Goal: Task Accomplishment & Management: Complete application form

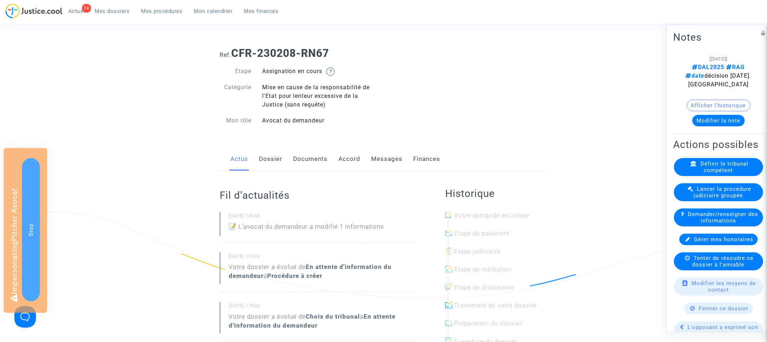
click at [354, 158] on link "Accord" at bounding box center [350, 159] width 22 height 24
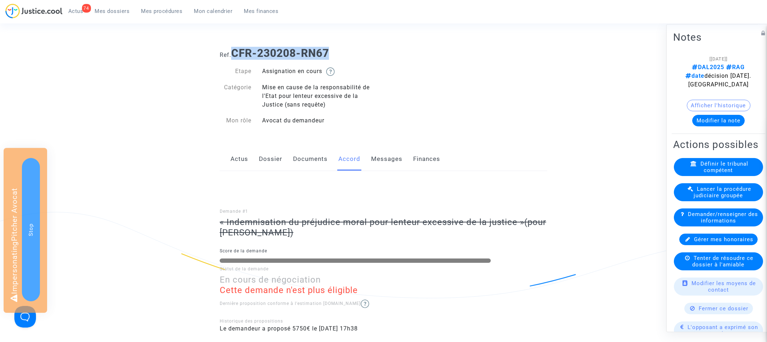
drag, startPoint x: 236, startPoint y: 51, endPoint x: 368, endPoint y: 52, distance: 132.0
click at [368, 52] on h1 "Ref. CFR-230208-RN67" at bounding box center [384, 53] width 328 height 13
copy b "CFR-230208-RN67"
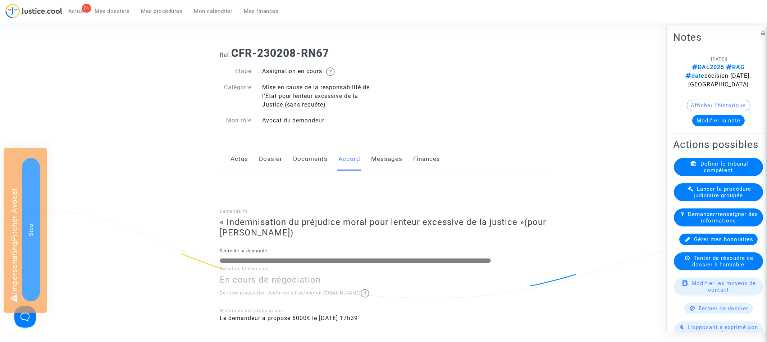
click at [267, 169] on link "Dossier" at bounding box center [270, 159] width 23 height 24
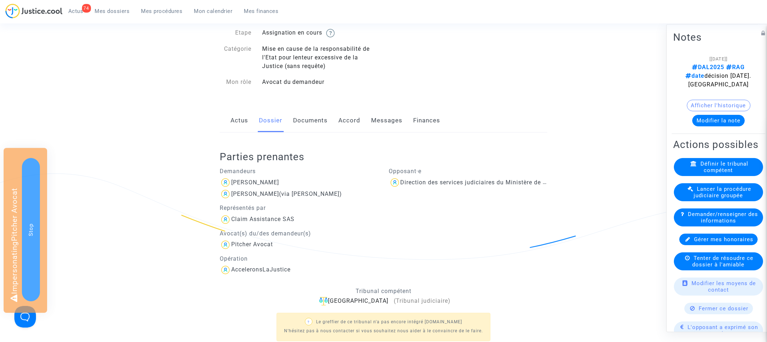
scroll to position [50, 0]
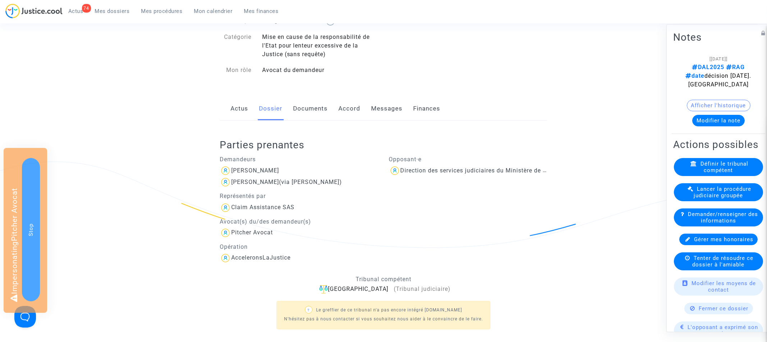
click at [309, 114] on link "Documents" at bounding box center [310, 109] width 35 height 24
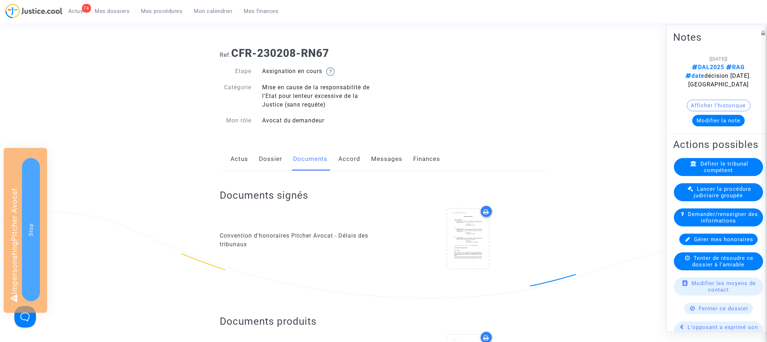
click at [278, 147] on link "Dossier" at bounding box center [270, 159] width 23 height 24
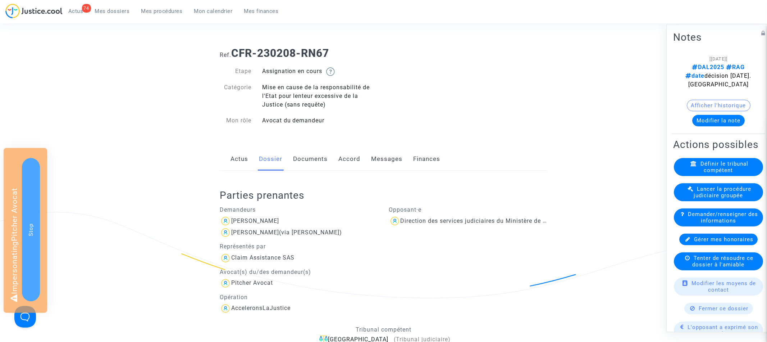
click at [278, 151] on link "Dossier" at bounding box center [270, 159] width 23 height 24
click at [309, 155] on link "Documents" at bounding box center [310, 159] width 35 height 24
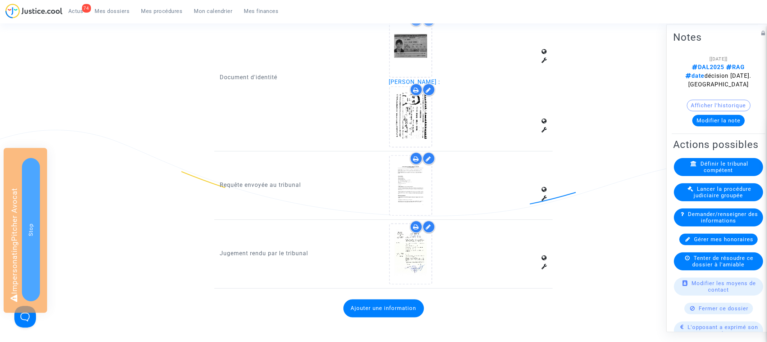
scroll to position [999, 0]
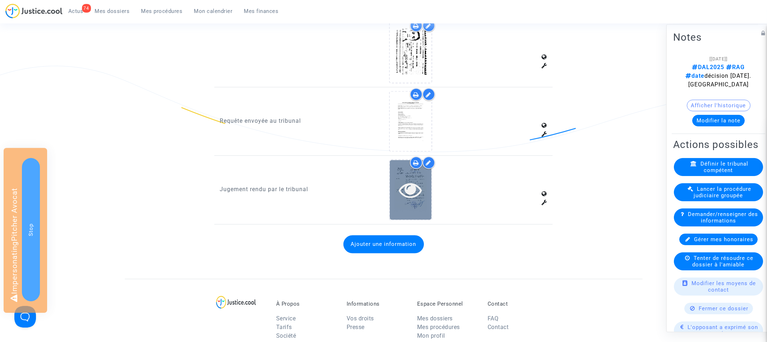
click at [415, 178] on icon at bounding box center [410, 189] width 23 height 23
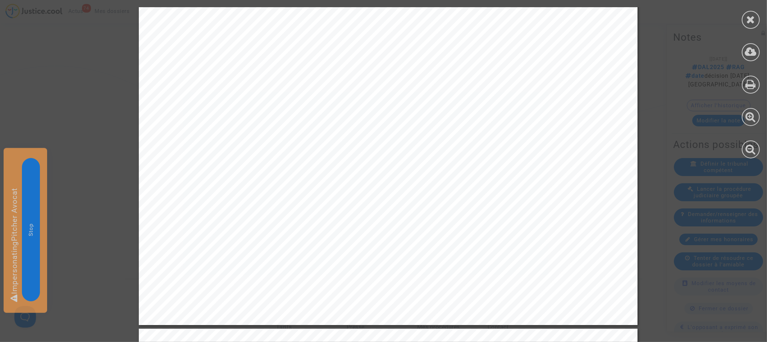
scroll to position [0, 0]
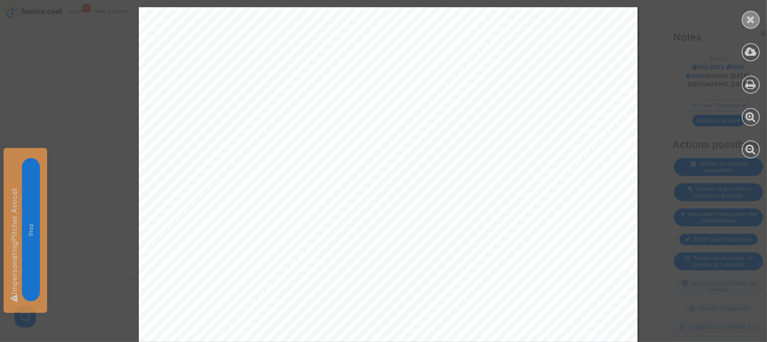
click at [752, 17] on icon at bounding box center [751, 19] width 9 height 11
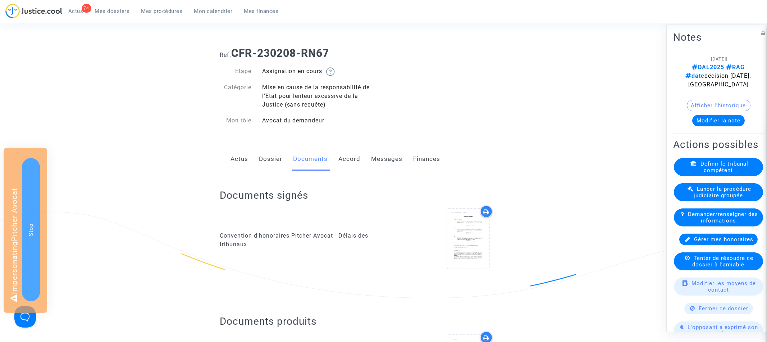
click at [275, 158] on link "Dossier" at bounding box center [270, 159] width 23 height 24
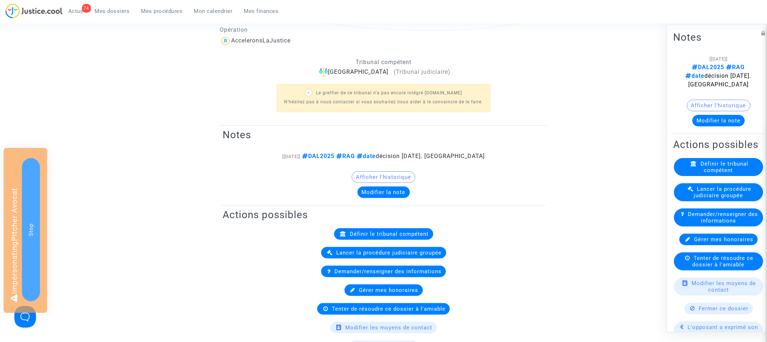
scroll to position [181, 0]
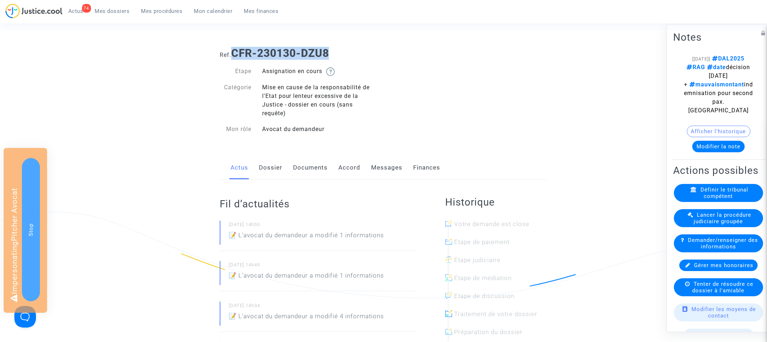
drag, startPoint x: 236, startPoint y: 53, endPoint x: 366, endPoint y: 54, distance: 130.2
click at [366, 54] on h1 "Ref. CFR-230130-DZU8" at bounding box center [384, 53] width 328 height 13
copy b "CFR-230130-DZU8"
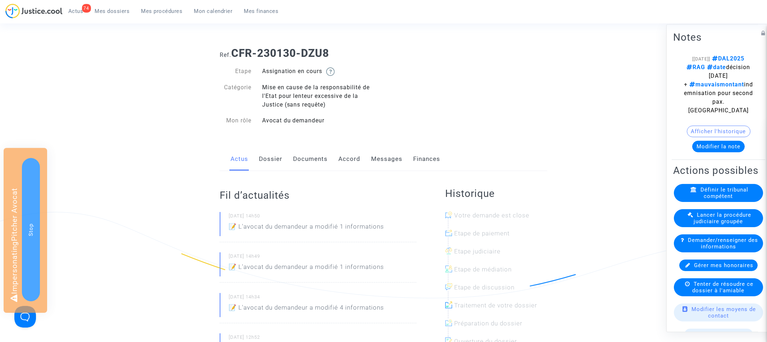
click at [294, 156] on link "Documents" at bounding box center [310, 159] width 35 height 24
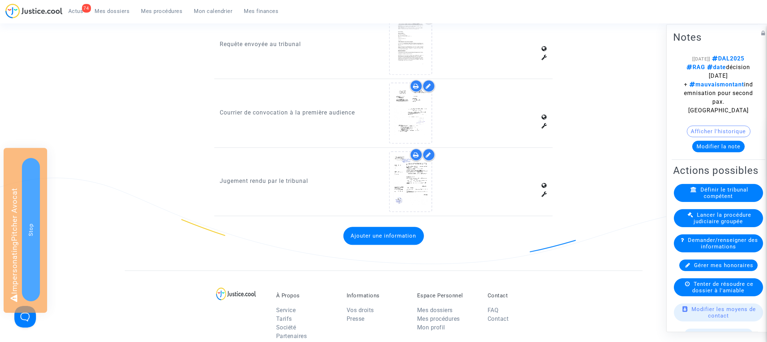
scroll to position [1316, 0]
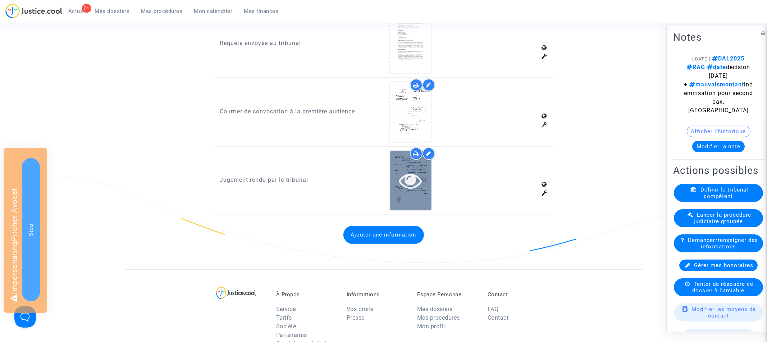
click at [419, 169] on icon at bounding box center [410, 180] width 23 height 23
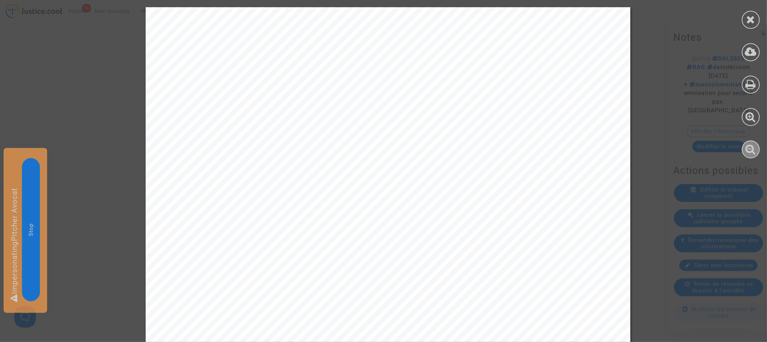
click at [756, 148] on div at bounding box center [751, 149] width 18 height 18
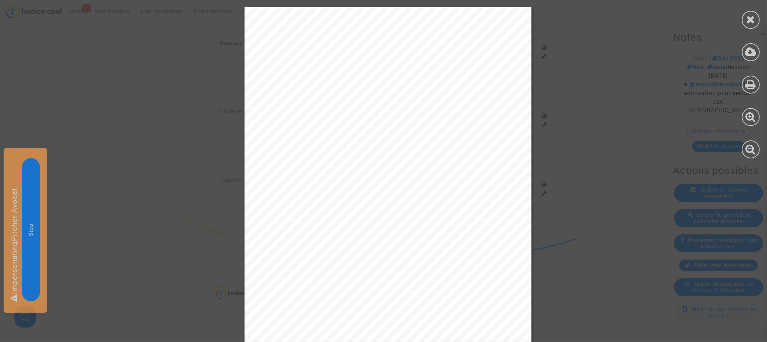
scroll to position [0, 0]
click at [751, 22] on icon at bounding box center [751, 19] width 9 height 11
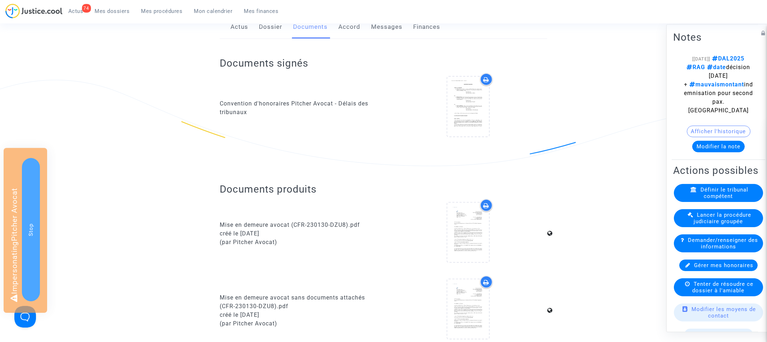
scroll to position [23, 0]
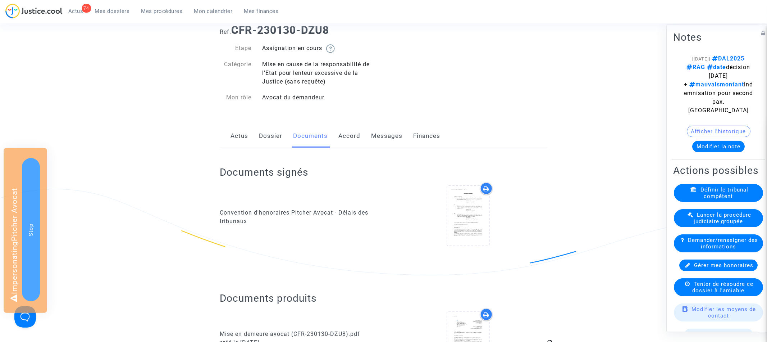
click at [265, 149] on div "Documents signés Convention d'honoraires Pitcher Avocat - Délais des tribunaux" at bounding box center [384, 211] width 328 height 126
drag, startPoint x: 269, startPoint y: 139, endPoint x: 273, endPoint y: 139, distance: 4.0
click at [269, 139] on link "Dossier" at bounding box center [270, 136] width 23 height 24
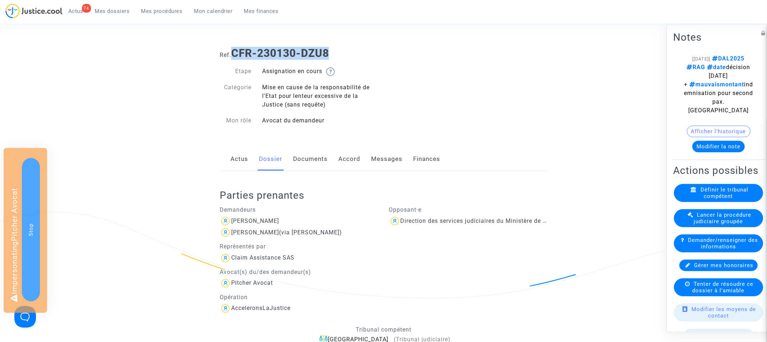
drag, startPoint x: 235, startPoint y: 52, endPoint x: 376, endPoint y: 52, distance: 140.7
click at [376, 52] on h1 "Ref. CFR-230130-DZU8" at bounding box center [384, 53] width 328 height 13
copy b "CFR-230130-DZU8"
click at [319, 156] on link "Documents" at bounding box center [310, 159] width 35 height 24
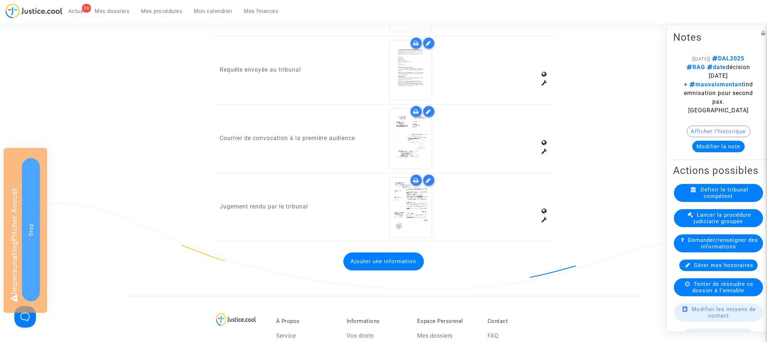
scroll to position [1402, 0]
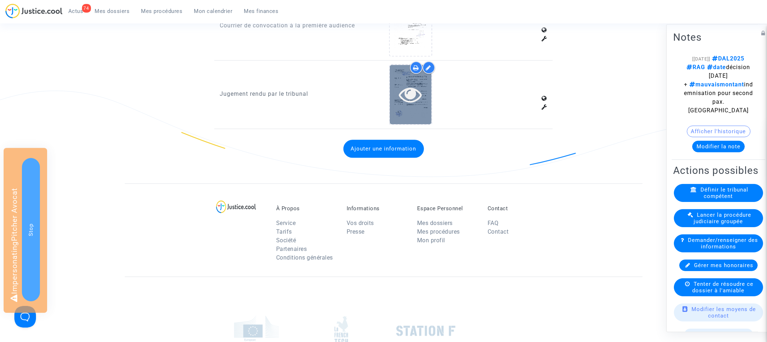
click at [422, 83] on icon at bounding box center [410, 94] width 23 height 23
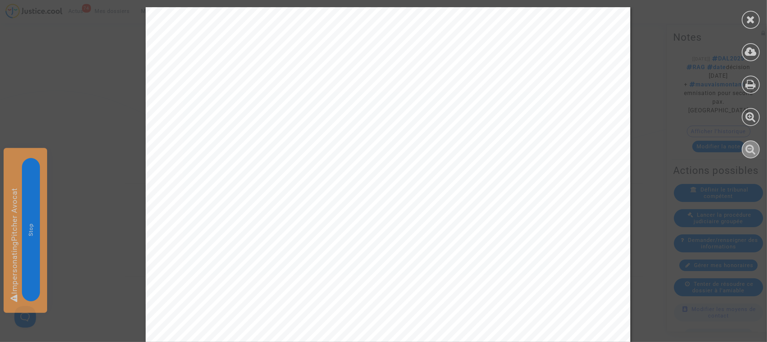
click at [756, 149] on icon at bounding box center [751, 149] width 10 height 11
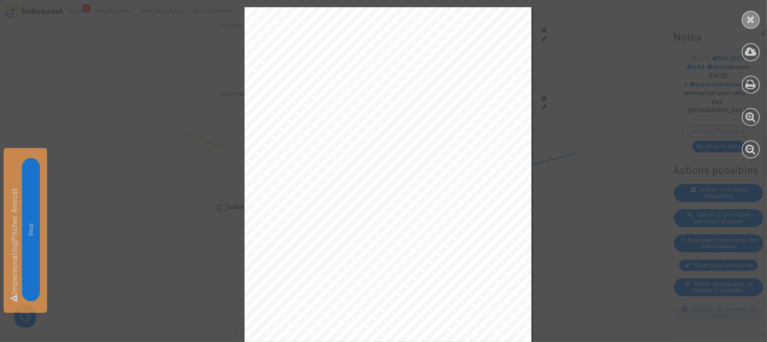
click at [752, 21] on icon at bounding box center [751, 19] width 9 height 11
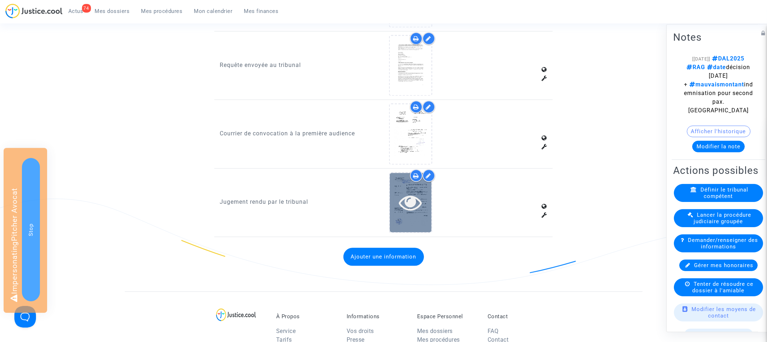
click at [401, 191] on icon at bounding box center [410, 202] width 23 height 23
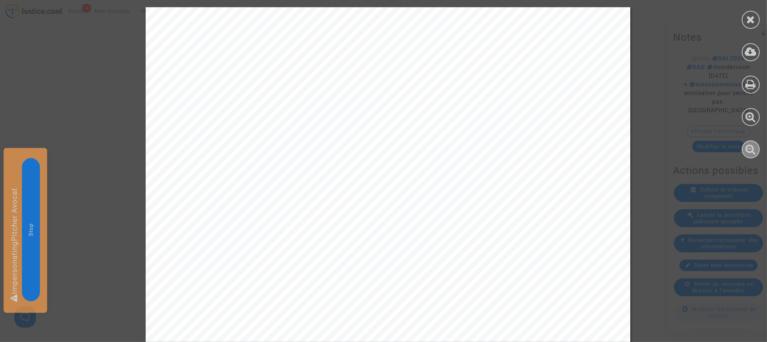
click at [754, 153] on icon at bounding box center [751, 149] width 10 height 11
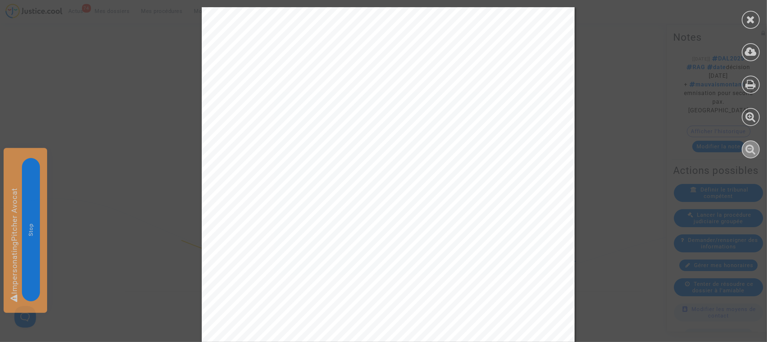
click at [754, 153] on icon at bounding box center [751, 149] width 10 height 11
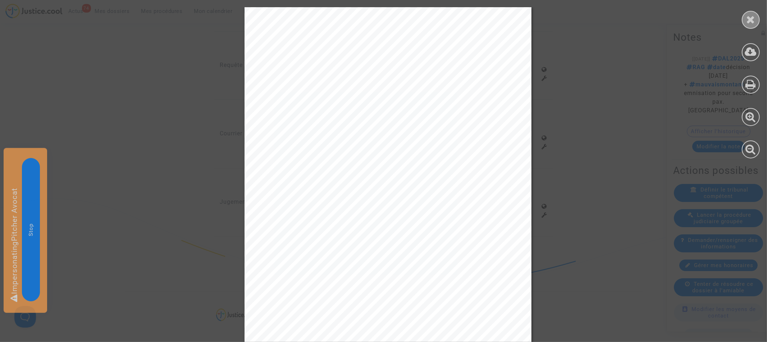
click at [750, 12] on div at bounding box center [751, 20] width 18 height 18
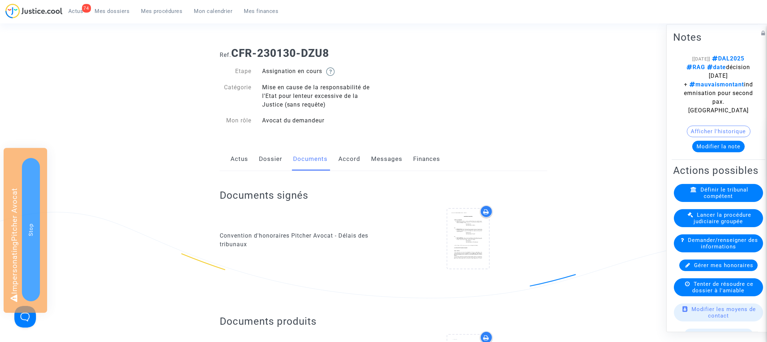
click at [276, 165] on link "Dossier" at bounding box center [270, 159] width 23 height 24
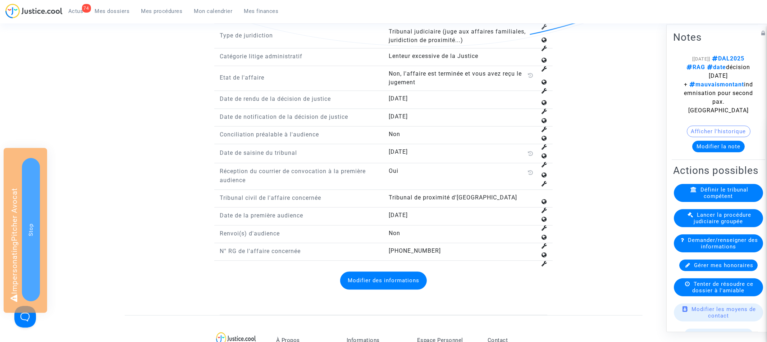
scroll to position [1047, 0]
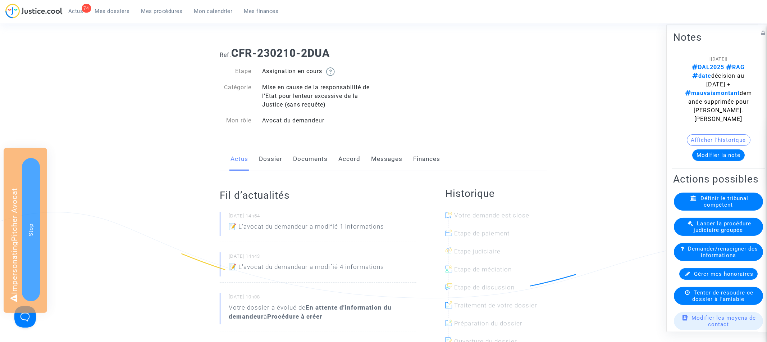
click at [341, 151] on link "Accord" at bounding box center [350, 159] width 22 height 24
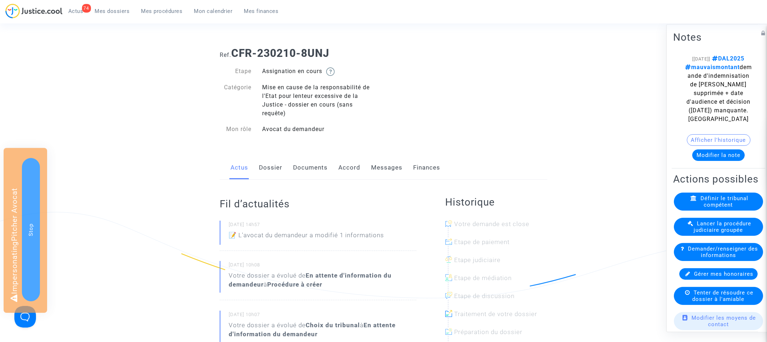
click at [271, 169] on link "Dossier" at bounding box center [270, 168] width 23 height 24
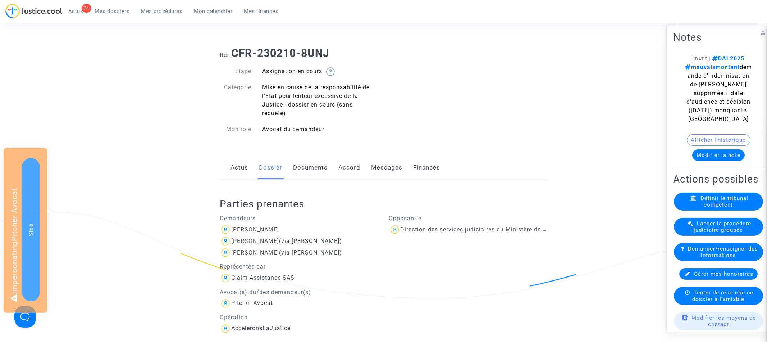
click at [312, 167] on link "Documents" at bounding box center [310, 168] width 35 height 24
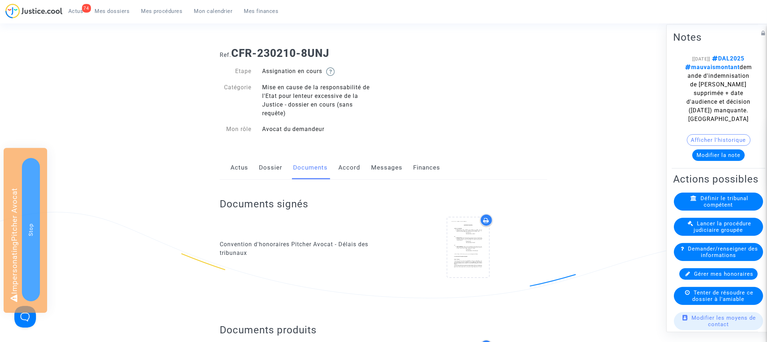
drag, startPoint x: 277, startPoint y: 168, endPoint x: 299, endPoint y: 174, distance: 22.4
click at [277, 168] on link "Dossier" at bounding box center [270, 168] width 23 height 24
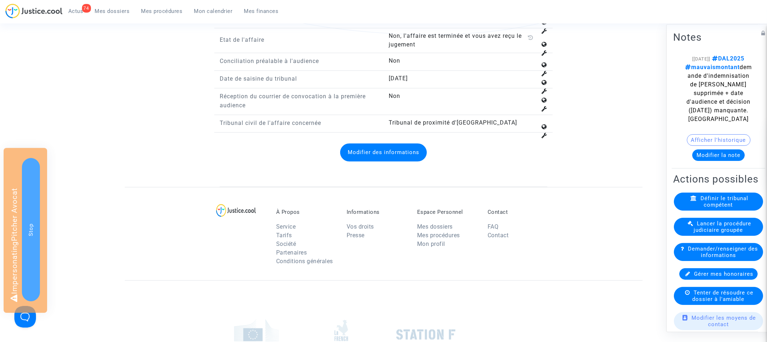
scroll to position [1094, 0]
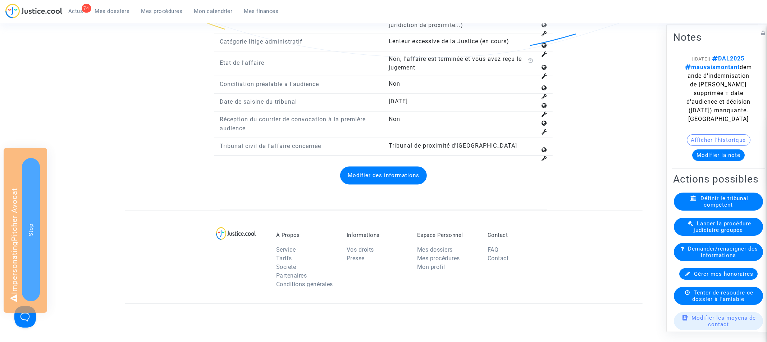
click at [375, 191] on div "Modifier des informations" at bounding box center [384, 175] width 328 height 32
click at [377, 179] on button "Modifier des informations" at bounding box center [383, 176] width 87 height 18
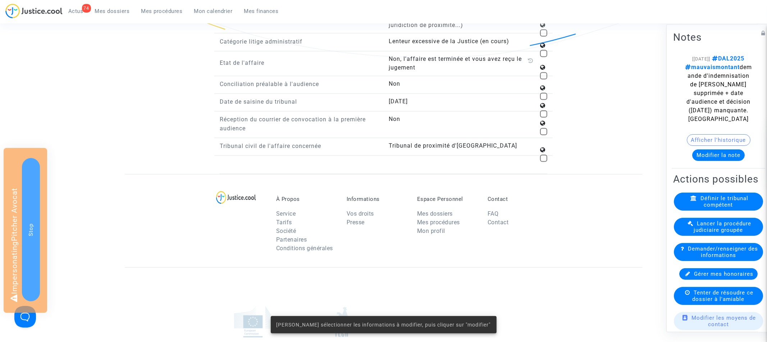
click at [545, 132] on span at bounding box center [543, 131] width 7 height 7
click at [544, 135] on input "checkbox" at bounding box center [544, 135] width 0 height 0
checkbox input "true"
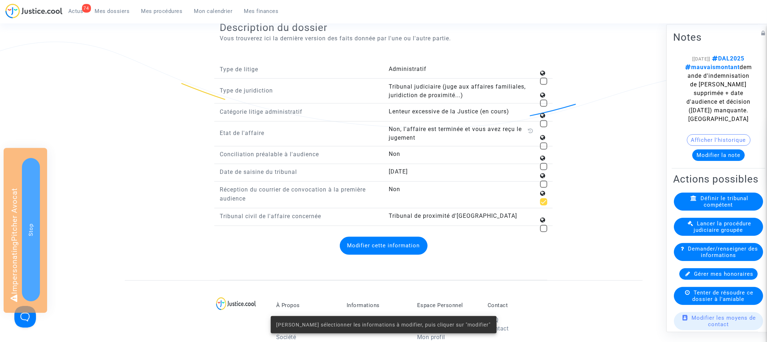
scroll to position [982, 0]
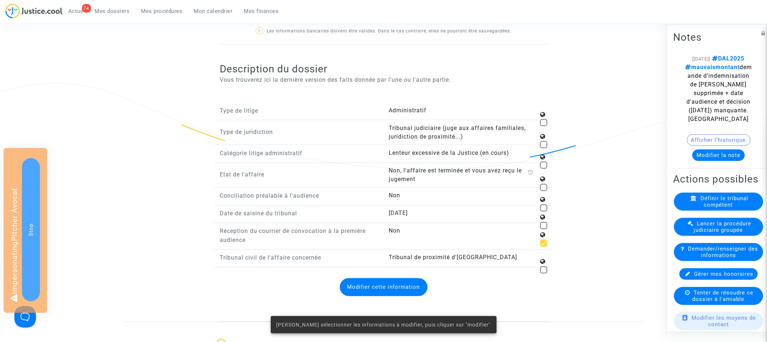
click at [393, 291] on button "Modifier cette information" at bounding box center [384, 287] width 88 height 18
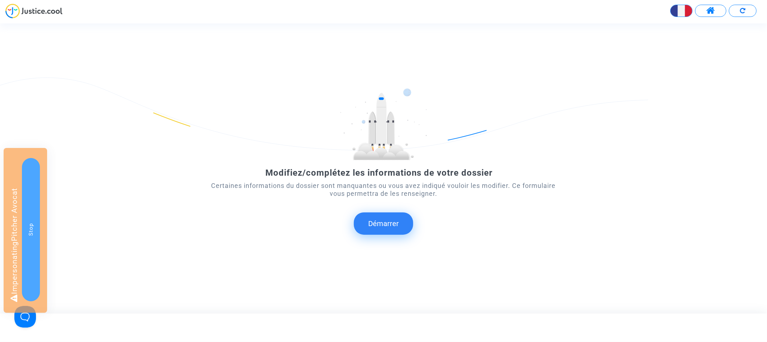
click at [382, 232] on button "Démarrer" at bounding box center [383, 223] width 59 height 22
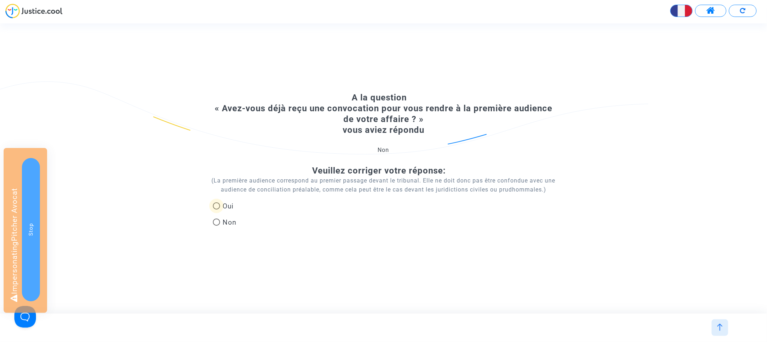
click at [222, 207] on span "Oui" at bounding box center [227, 206] width 14 height 10
click at [217, 209] on input "Oui" at bounding box center [216, 209] width 0 height 0
radio input "true"
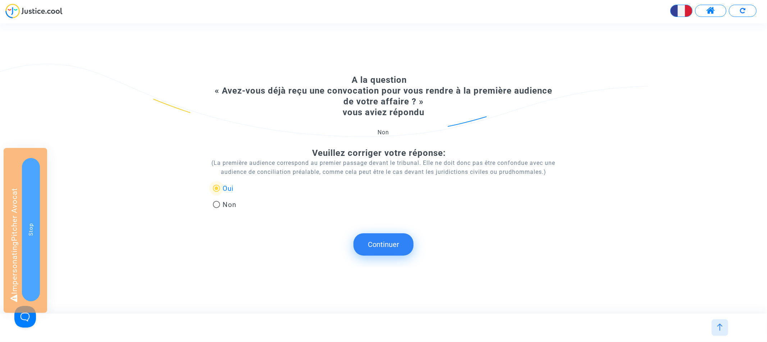
click at [382, 242] on button "Continuer" at bounding box center [384, 244] width 60 height 22
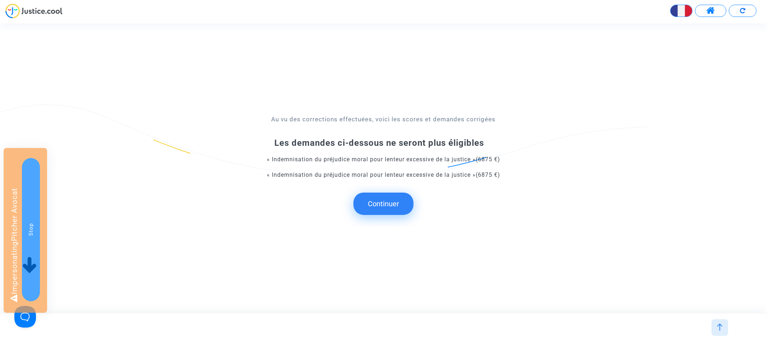
click at [378, 204] on button "Continuer" at bounding box center [384, 203] width 60 height 22
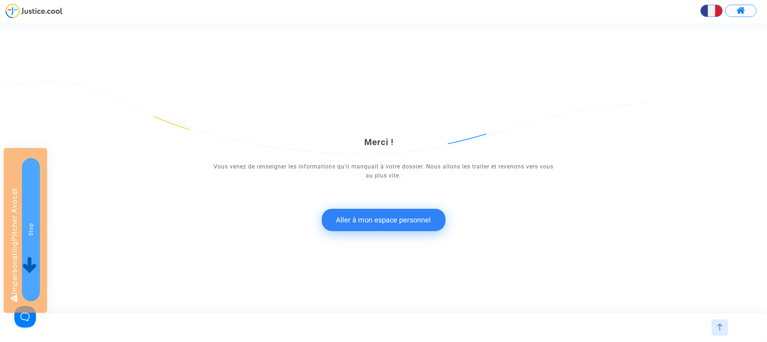
click at [372, 215] on button "Aller à mon espace personnel" at bounding box center [384, 220] width 124 height 22
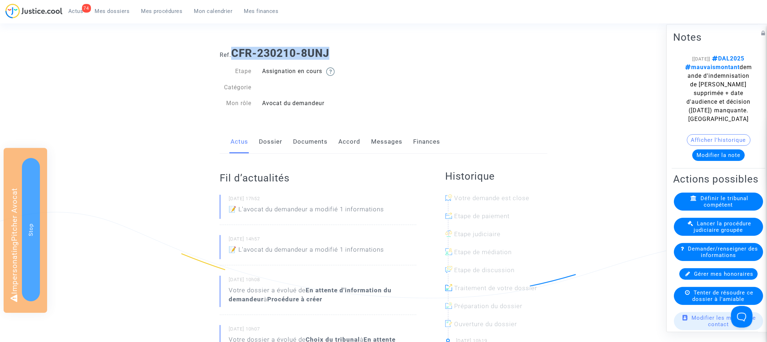
drag, startPoint x: 234, startPoint y: 51, endPoint x: 371, endPoint y: 52, distance: 137.4
click at [371, 52] on h1 "Ref. CFR-230210-8UNJ" at bounding box center [384, 53] width 328 height 13
copy b "CFR-230210-8UNJ"
click at [309, 144] on link "Documents" at bounding box center [310, 142] width 35 height 24
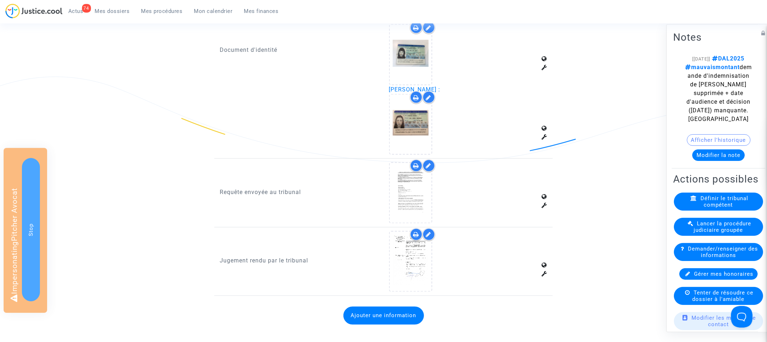
scroll to position [1005, 0]
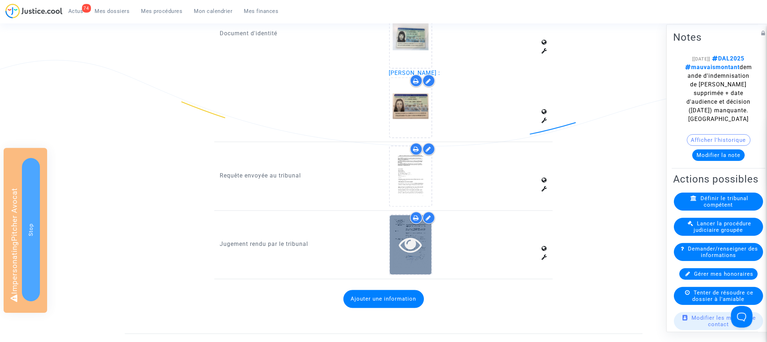
click at [412, 233] on icon at bounding box center [410, 244] width 23 height 23
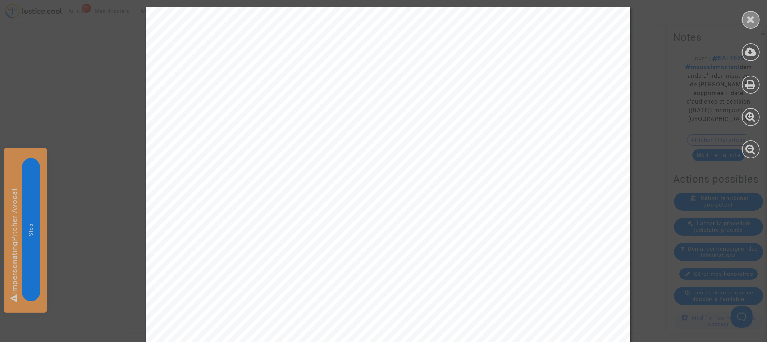
click at [747, 22] on icon at bounding box center [751, 19] width 9 height 11
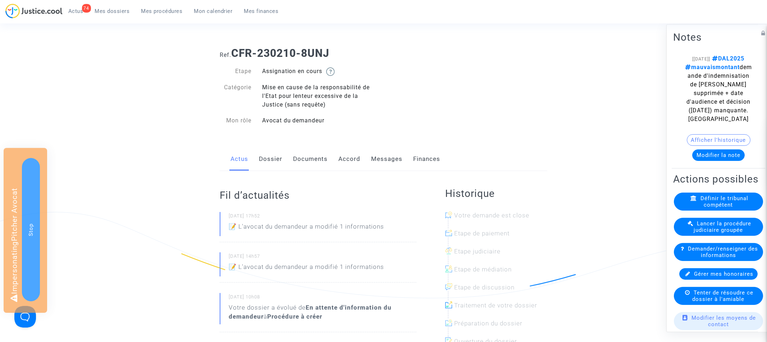
click at [279, 162] on link "Dossier" at bounding box center [270, 159] width 23 height 24
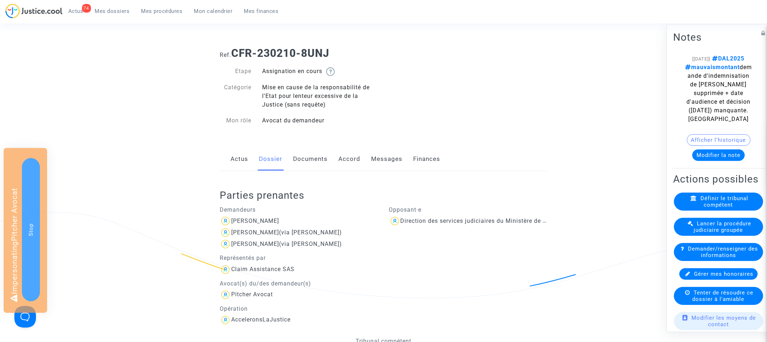
drag, startPoint x: 233, startPoint y: 52, endPoint x: 368, endPoint y: 51, distance: 134.2
click at [368, 51] on h1 "Ref. CFR-230210-8UNJ" at bounding box center [384, 53] width 328 height 13
copy b "CFR-230210-8UNJ"
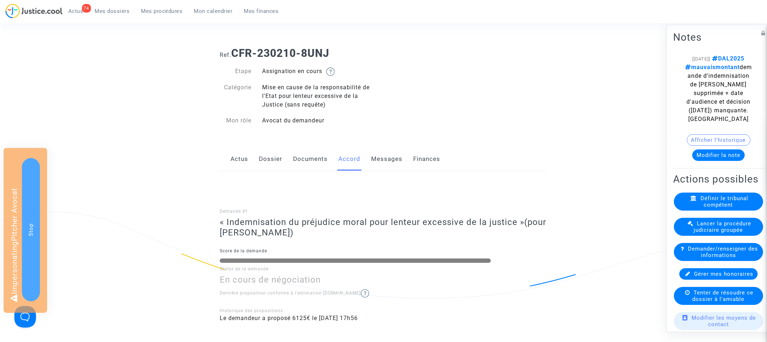
click at [275, 155] on link "Dossier" at bounding box center [270, 159] width 23 height 24
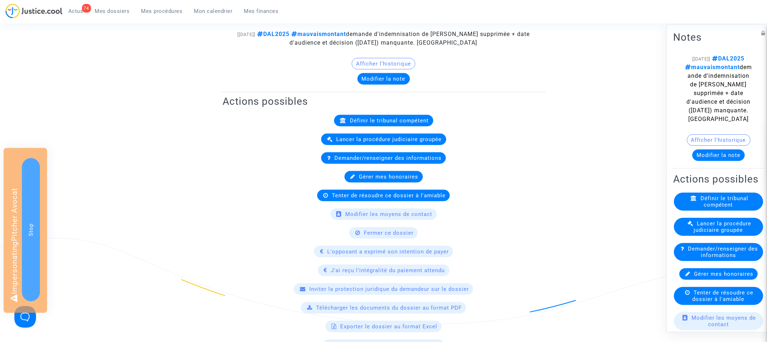
scroll to position [488, 0]
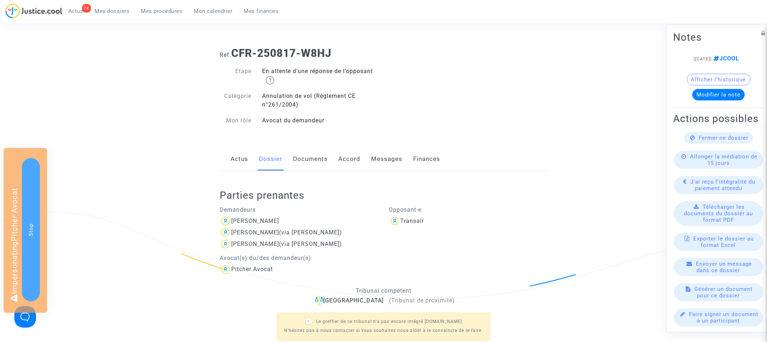
click at [310, 156] on link "Documents" at bounding box center [310, 159] width 35 height 24
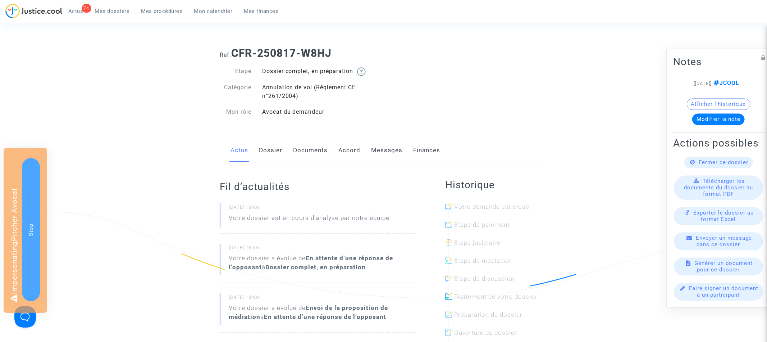
click at [272, 156] on link "Dossier" at bounding box center [270, 151] width 23 height 24
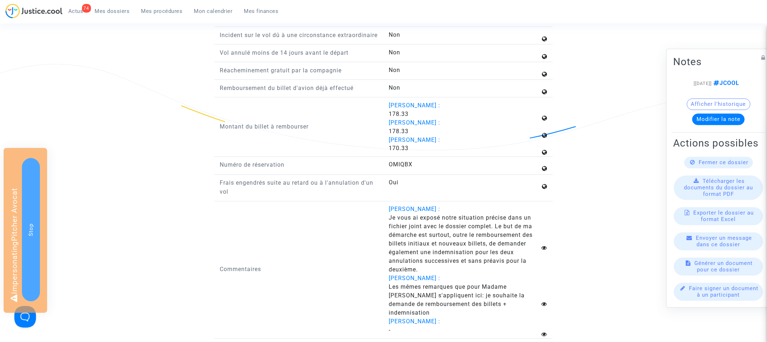
scroll to position [1054, 0]
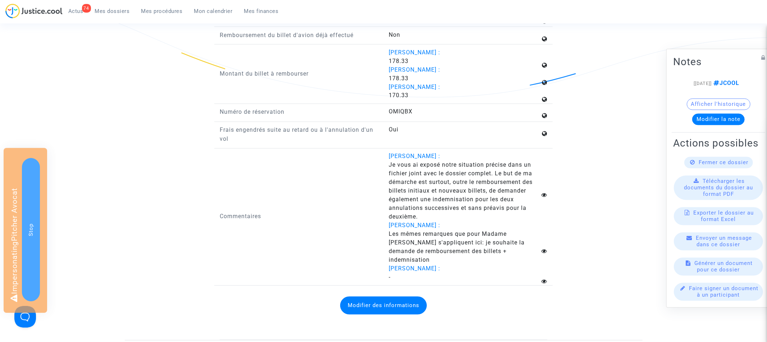
click at [370, 305] on button "Modifier des informations" at bounding box center [383, 305] width 87 height 18
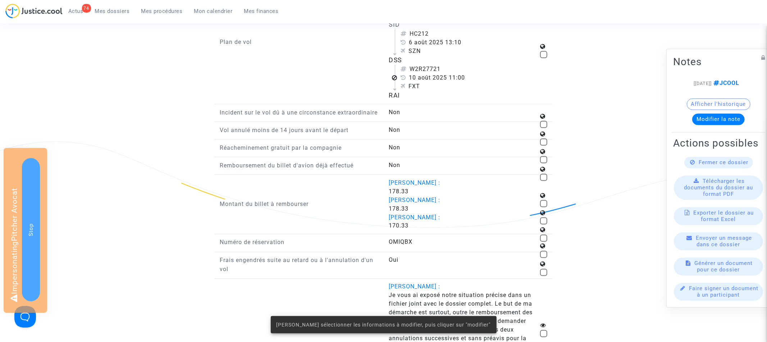
scroll to position [904, 0]
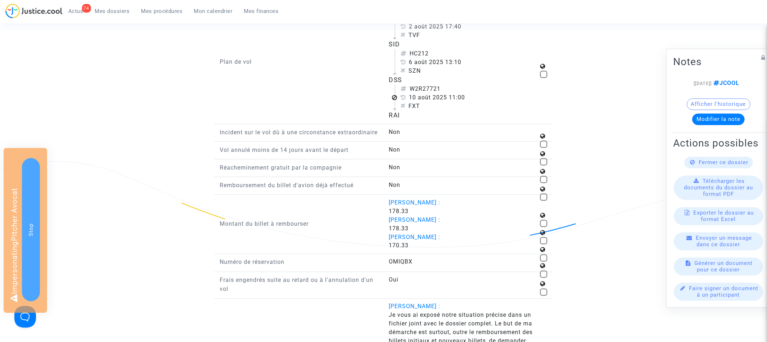
click at [545, 164] on div "Non" at bounding box center [468, 167] width 159 height 9
click at [544, 164] on span at bounding box center [543, 161] width 7 height 7
click at [544, 165] on input "checkbox" at bounding box center [544, 165] width 0 height 0
checkbox input "true"
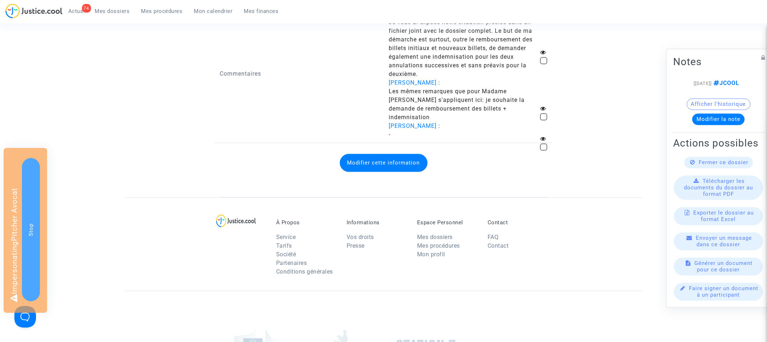
scroll to position [1237, 0]
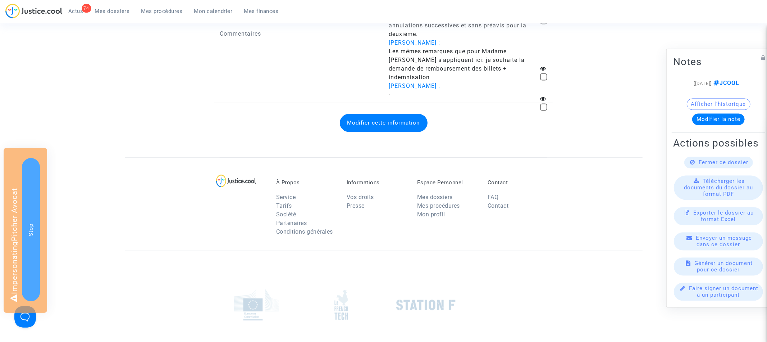
click at [385, 131] on button "Modifier cette information" at bounding box center [384, 123] width 88 height 18
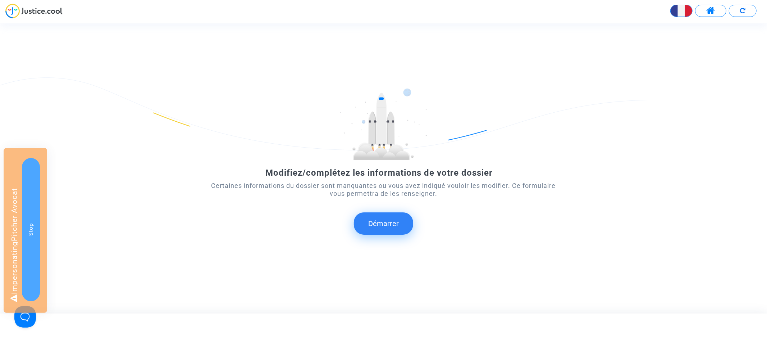
click at [375, 228] on button "Démarrer" at bounding box center [383, 223] width 59 height 22
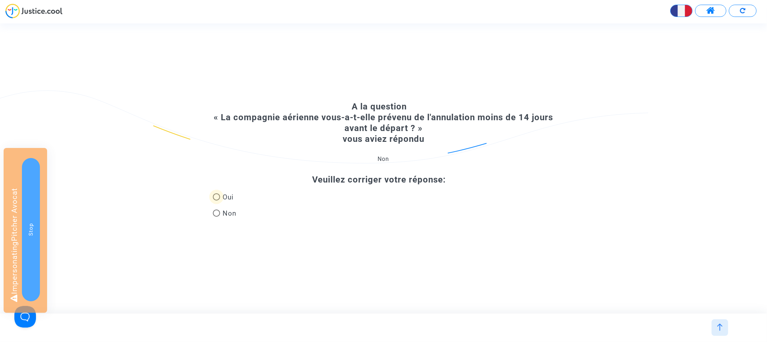
click at [217, 200] on span at bounding box center [216, 196] width 7 height 7
click at [217, 200] on input "Oui" at bounding box center [216, 200] width 0 height 0
radio input "true"
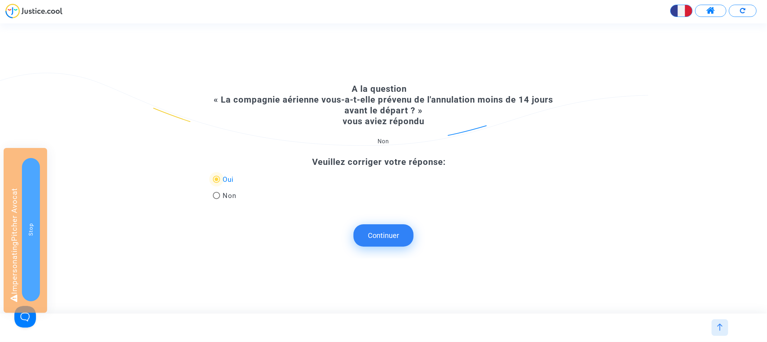
click at [393, 237] on button "Continuer" at bounding box center [384, 235] width 60 height 22
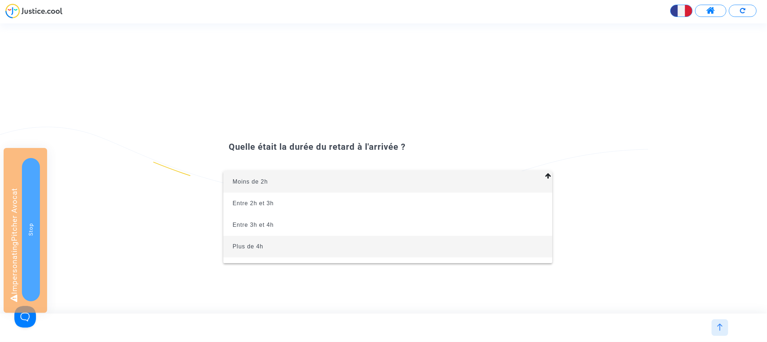
scroll to position [16, 0]
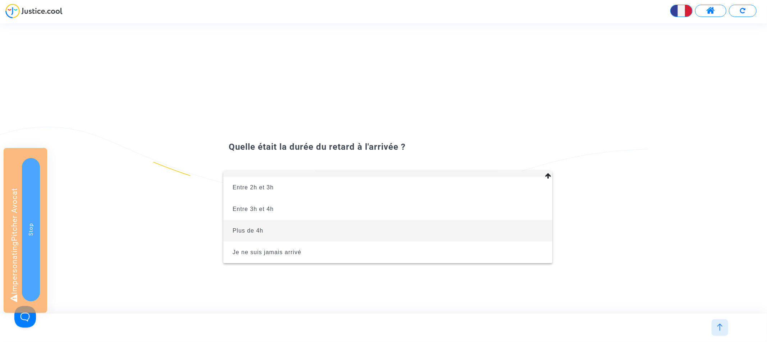
click at [306, 230] on span "Plus de 4h" at bounding box center [388, 231] width 318 height 22
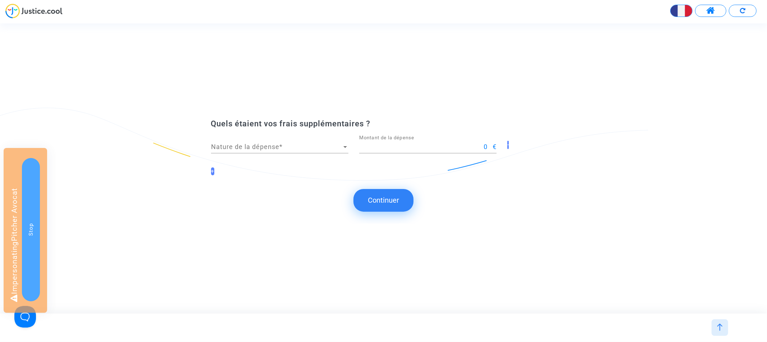
click at [375, 198] on button "Continuer" at bounding box center [384, 200] width 60 height 22
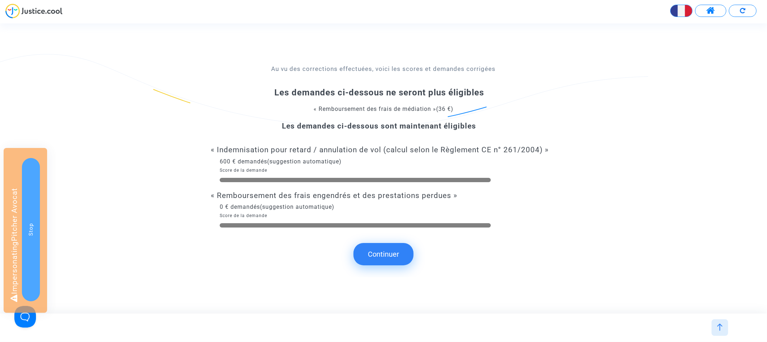
click at [388, 255] on button "Continuer" at bounding box center [384, 254] width 60 height 22
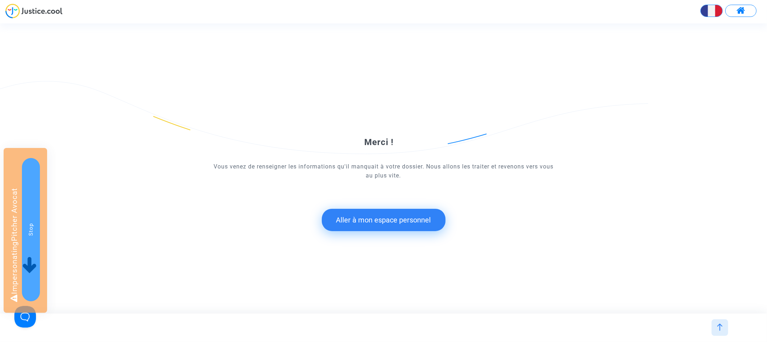
click at [372, 219] on button "Aller à mon espace personnel" at bounding box center [384, 220] width 124 height 22
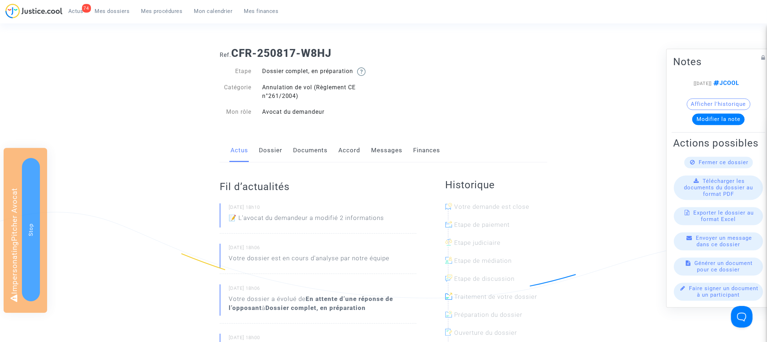
click at [279, 149] on link "Dossier" at bounding box center [270, 151] width 23 height 24
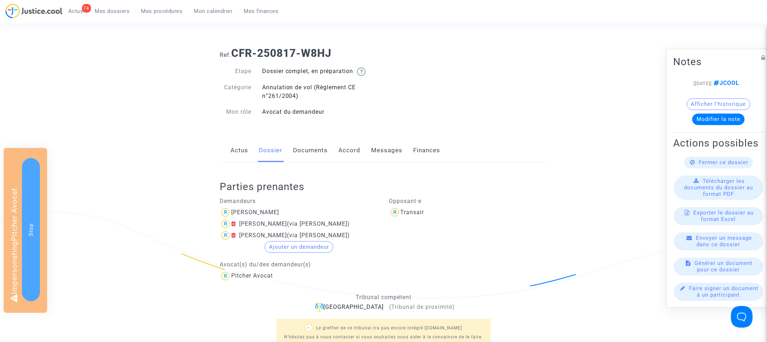
click at [355, 149] on link "Accord" at bounding box center [350, 151] width 22 height 24
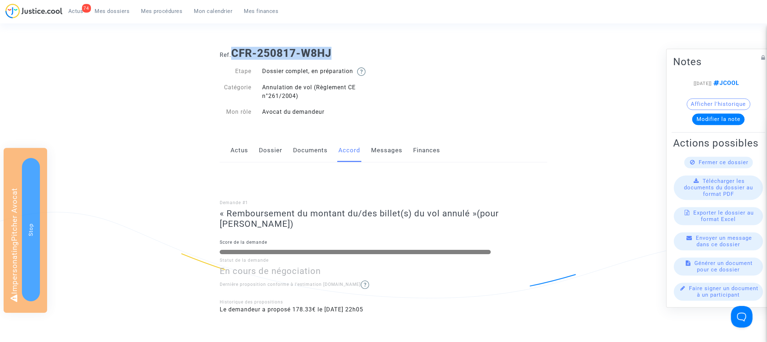
drag, startPoint x: 235, startPoint y: 52, endPoint x: 367, endPoint y: 53, distance: 132.0
click at [367, 53] on h1 "Ref. CFR-250817-W8HJ" at bounding box center [384, 53] width 328 height 13
copy b "CFR-250817-W8HJ"
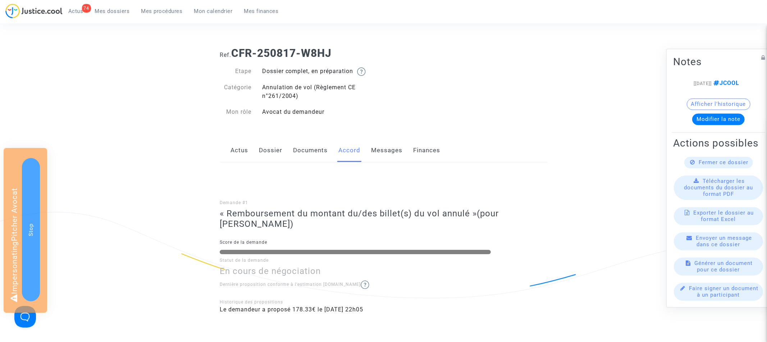
click at [310, 149] on link "Documents" at bounding box center [310, 151] width 35 height 24
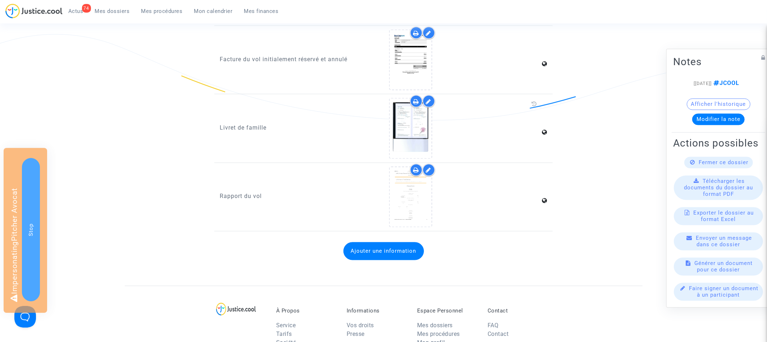
scroll to position [1083, 0]
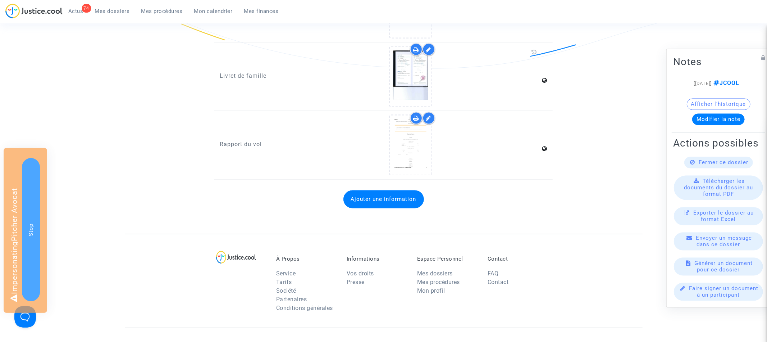
click at [381, 190] on button "Ajouter une information" at bounding box center [384, 199] width 81 height 18
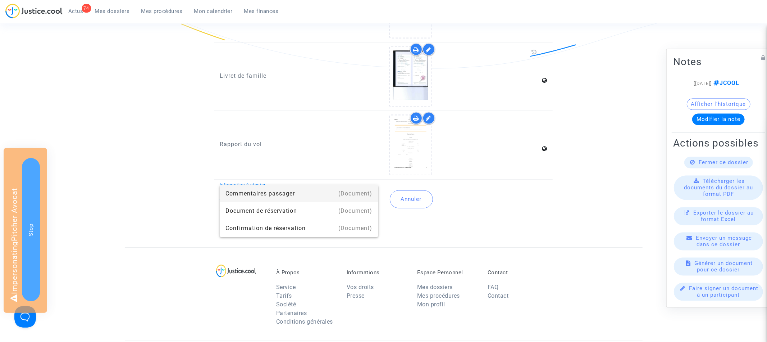
click at [248, 195] on div "Commentaires passager" at bounding box center [299, 193] width 147 height 17
type input "Commentaires passager"
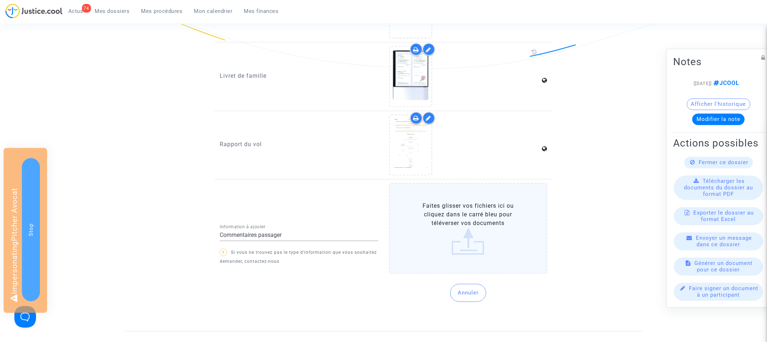
click at [472, 203] on label "Faites glisser vos fichiers ici ou cliquez dans le carré bleu pour téléverser v…" at bounding box center [468, 228] width 159 height 91
click at [0, 0] on input "Faites glisser vos fichiers ici ou cliquez dans le carré bleu pour téléverser v…" at bounding box center [0, 0] width 0 height 0
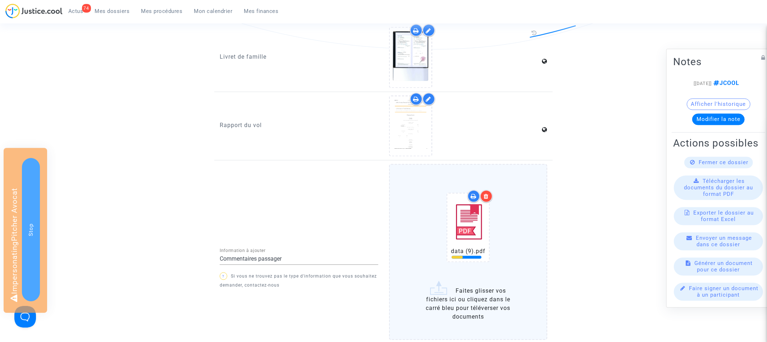
scroll to position [1145, 0]
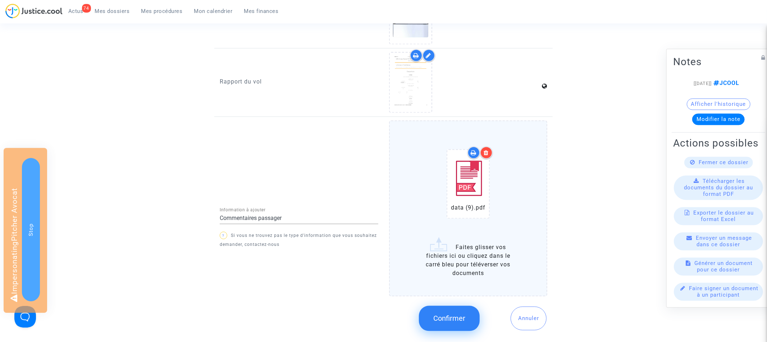
click at [435, 314] on span "Confirmer" at bounding box center [450, 318] width 32 height 9
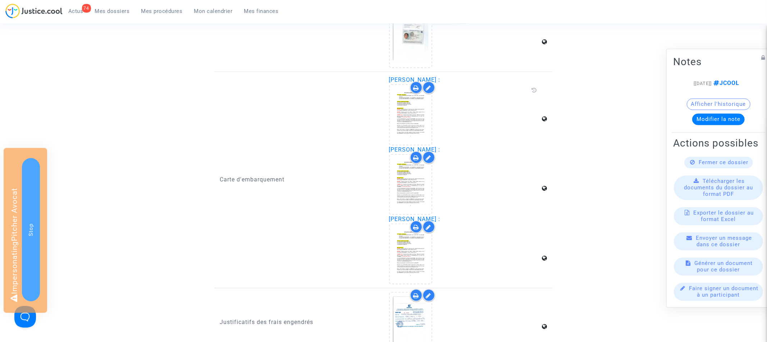
scroll to position [692, 0]
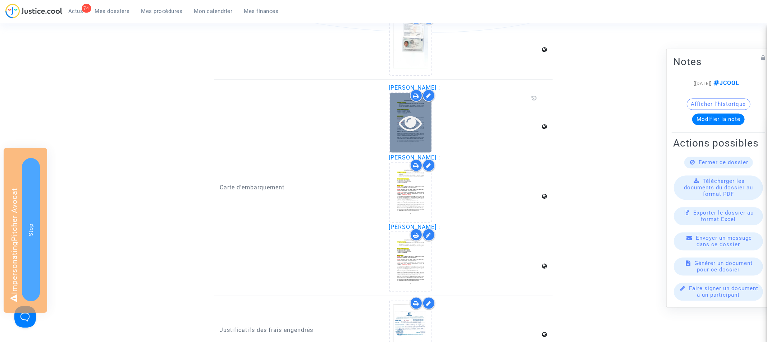
click at [416, 123] on icon at bounding box center [410, 122] width 23 height 23
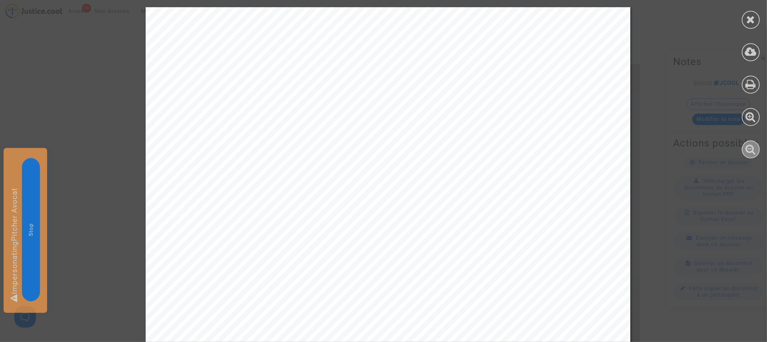
click at [749, 148] on icon at bounding box center [751, 149] width 10 height 11
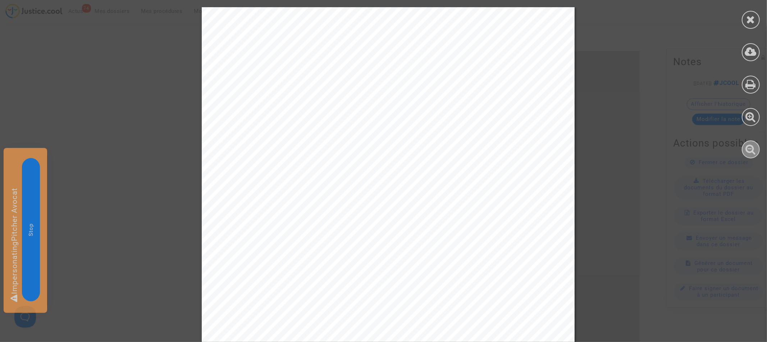
click at [749, 148] on icon at bounding box center [751, 149] width 10 height 11
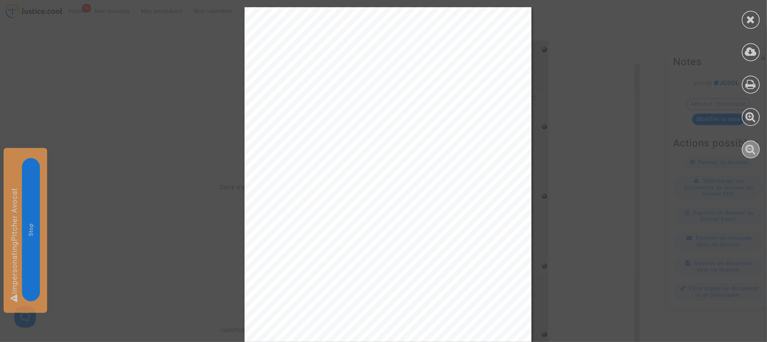
click at [749, 148] on icon at bounding box center [751, 149] width 10 height 11
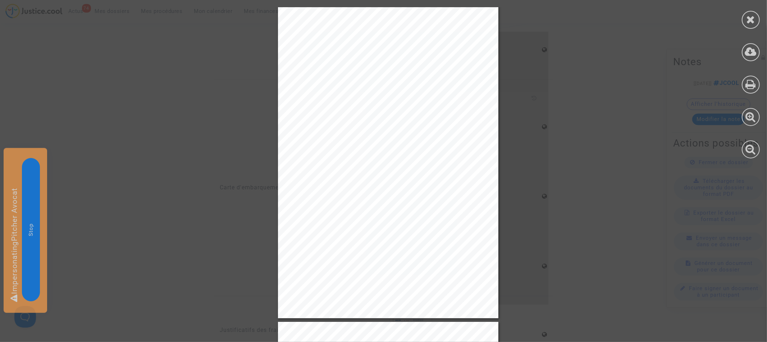
scroll to position [0, 0]
